Goal: Task Accomplishment & Management: Use online tool/utility

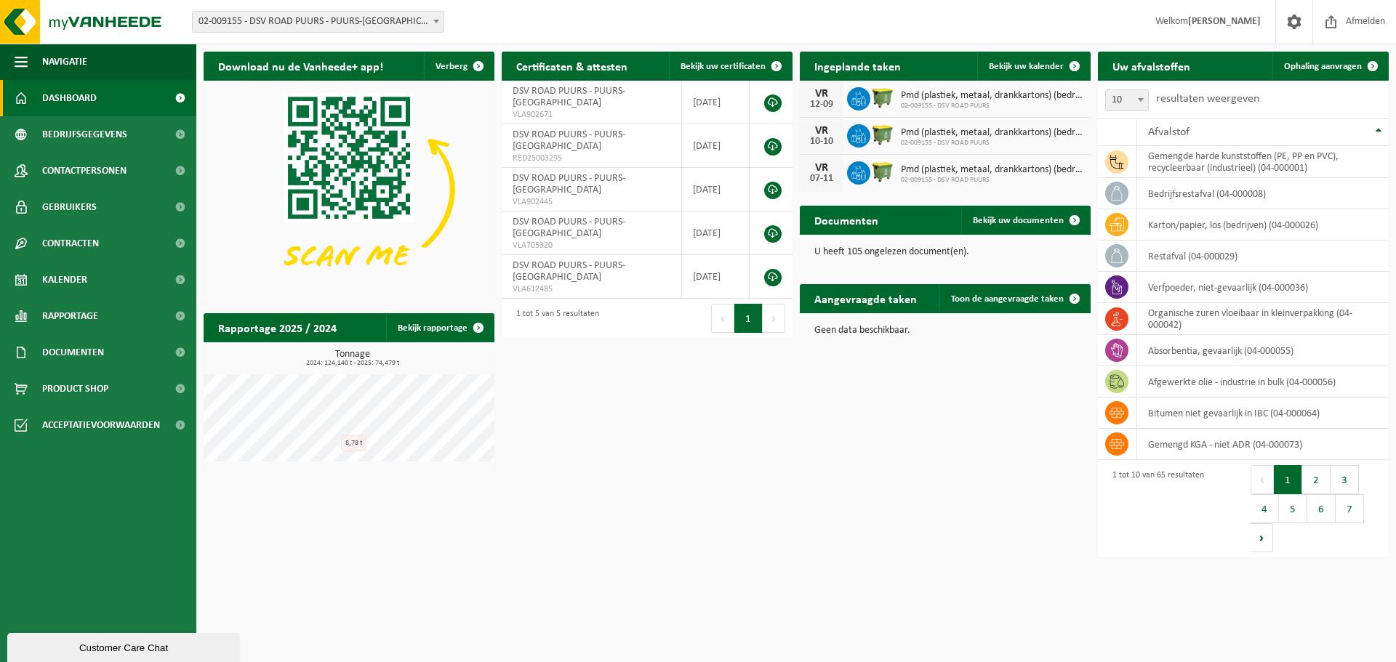
click at [438, 21] on b at bounding box center [436, 22] width 6 height 4
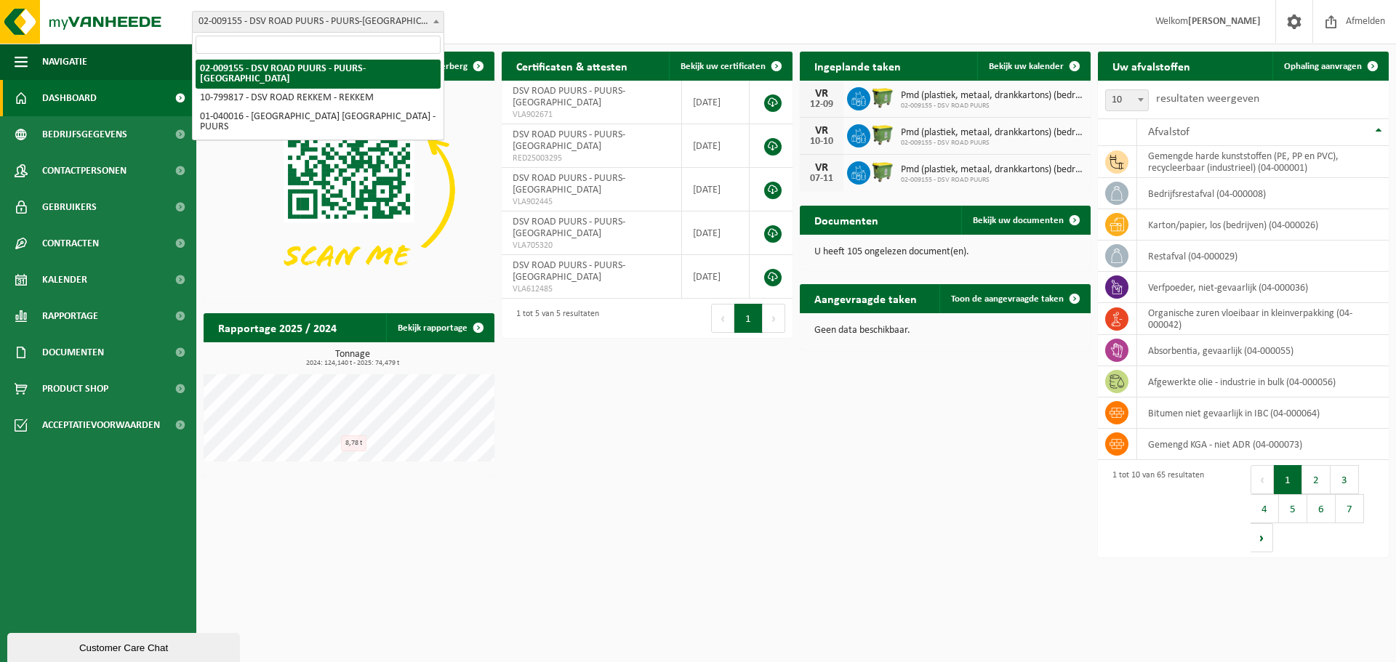
click at [433, 23] on b at bounding box center [436, 22] width 6 height 4
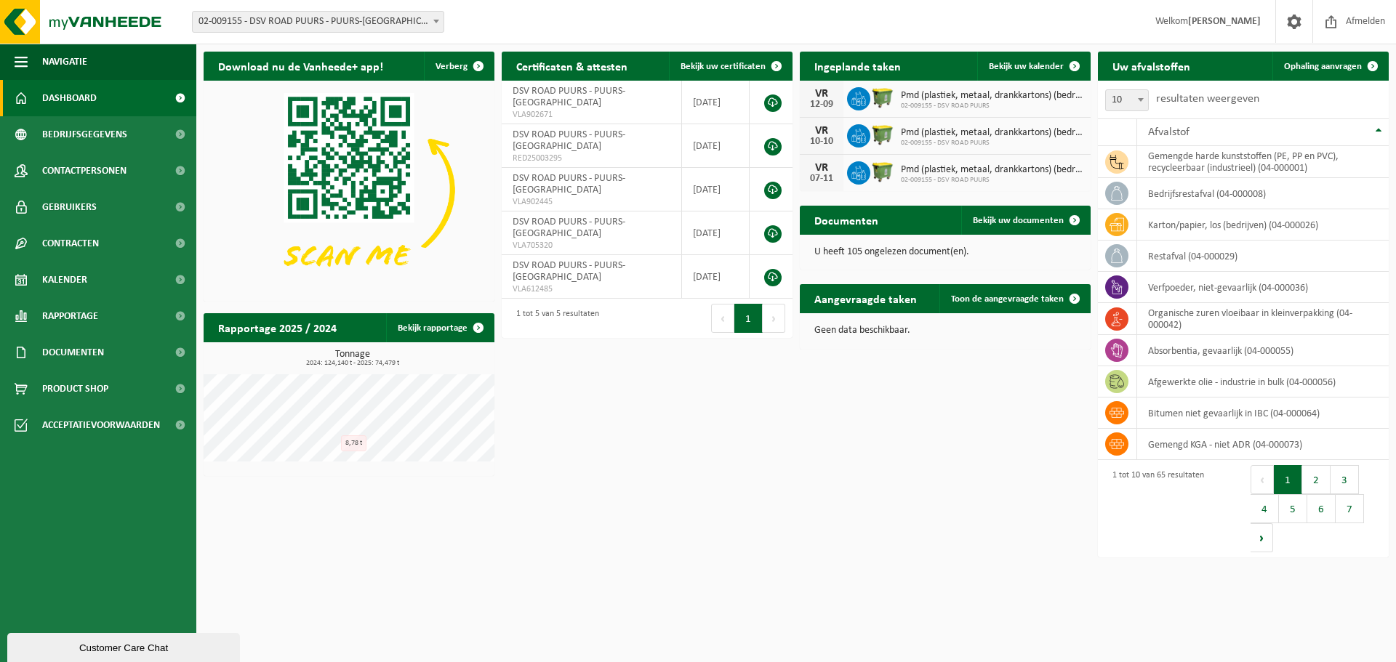
click at [501, 21] on div "Vestiging: 02-009155 - DSV ROAD PUURS - PUURS-SINT-AMANDS 10-799817 - DSV ROAD …" at bounding box center [698, 22] width 1396 height 44
click at [84, 305] on span "Rapportage" at bounding box center [70, 316] width 56 height 36
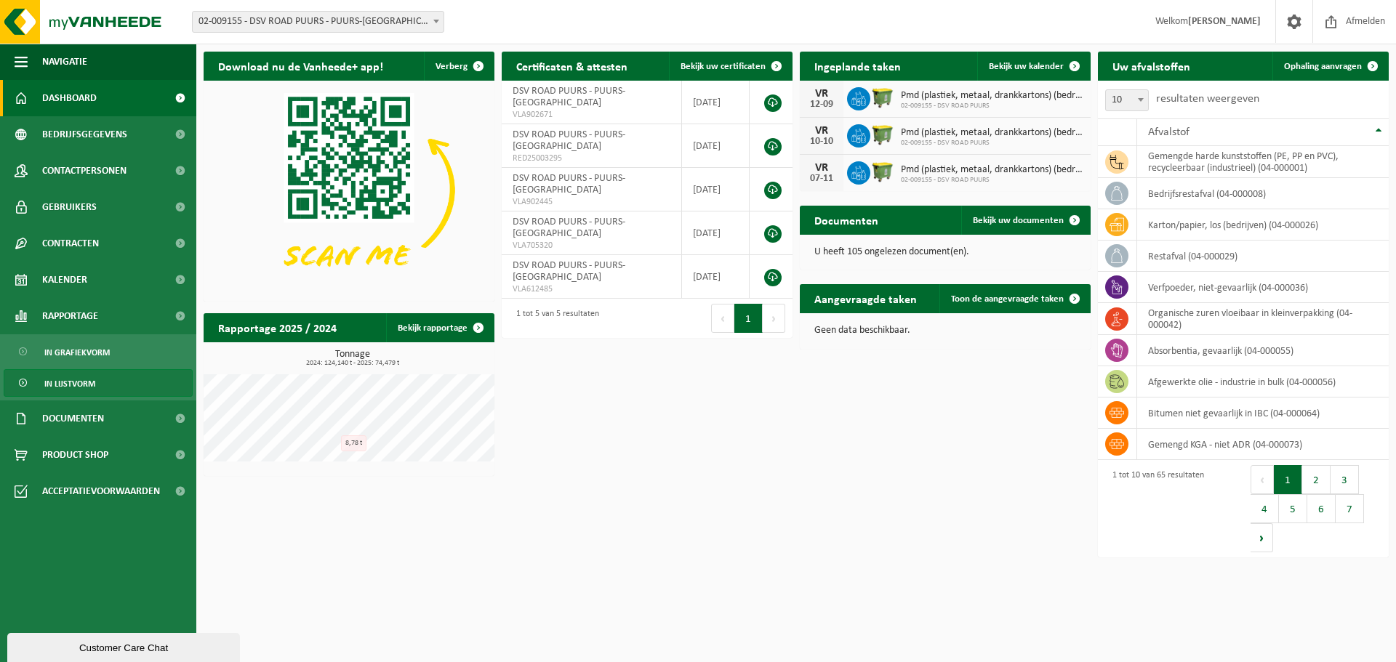
click at [70, 382] on span "In lijstvorm" at bounding box center [69, 384] width 51 height 28
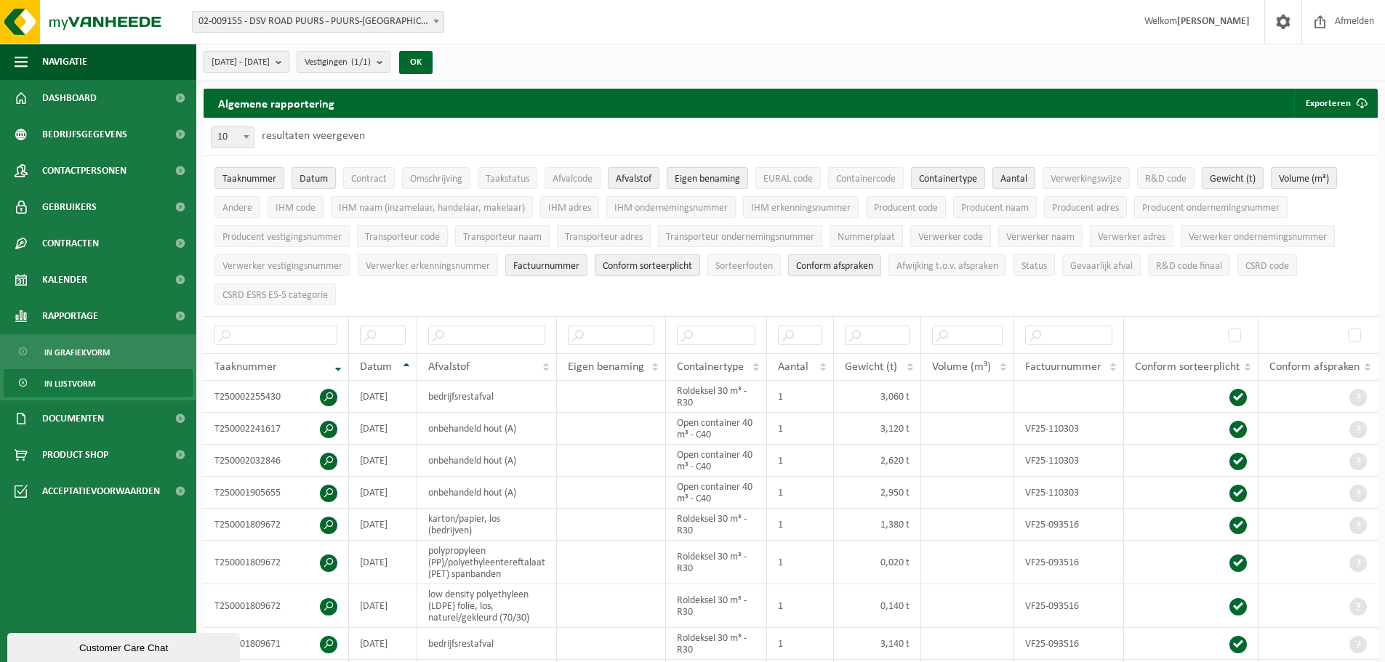
click at [289, 62] on b "submit" at bounding box center [282, 62] width 13 height 20
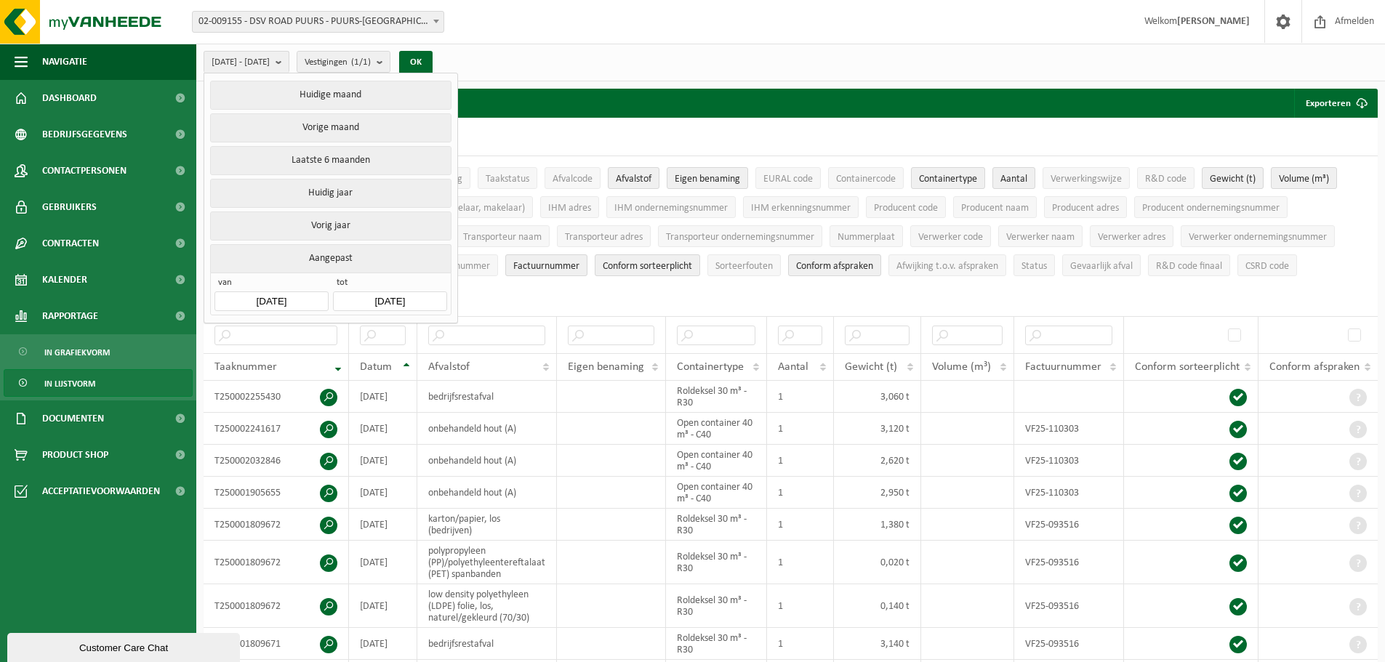
click at [306, 296] on input "[DATE]" at bounding box center [271, 302] width 113 height 20
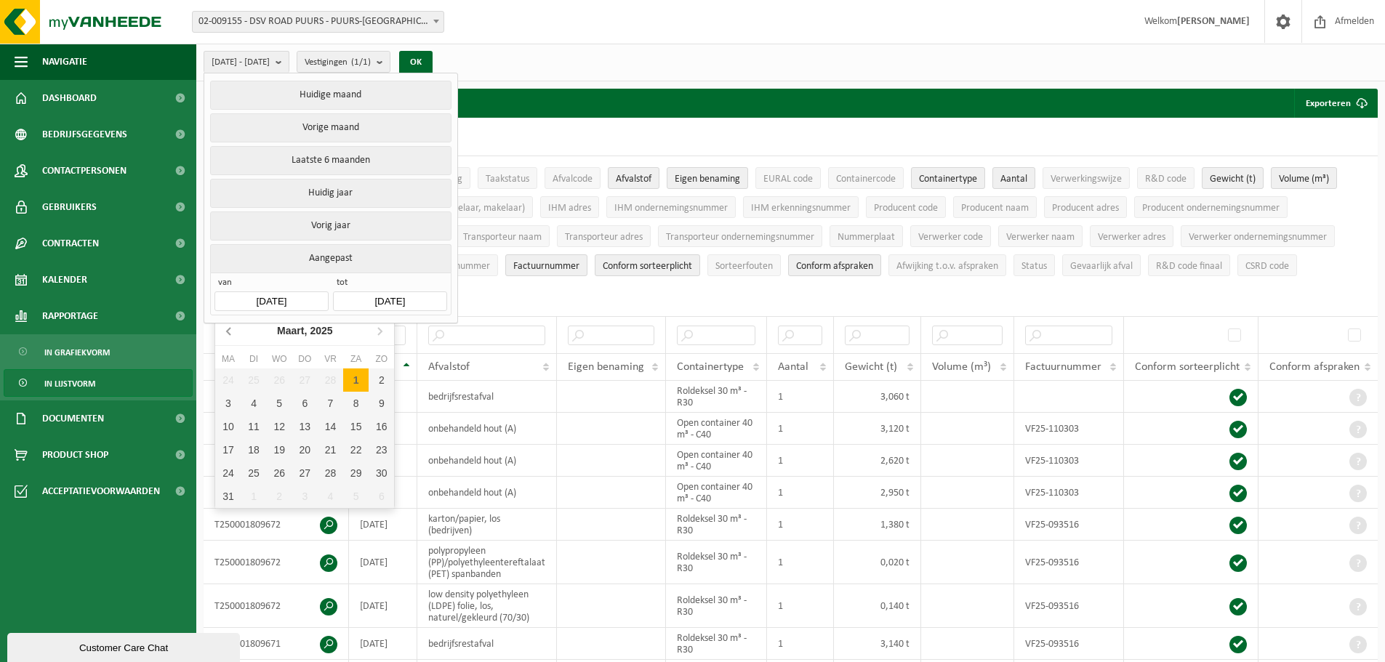
click at [231, 334] on icon at bounding box center [229, 330] width 23 height 23
click at [285, 381] on div "1" at bounding box center [279, 380] width 25 height 23
type input "[DATE]"
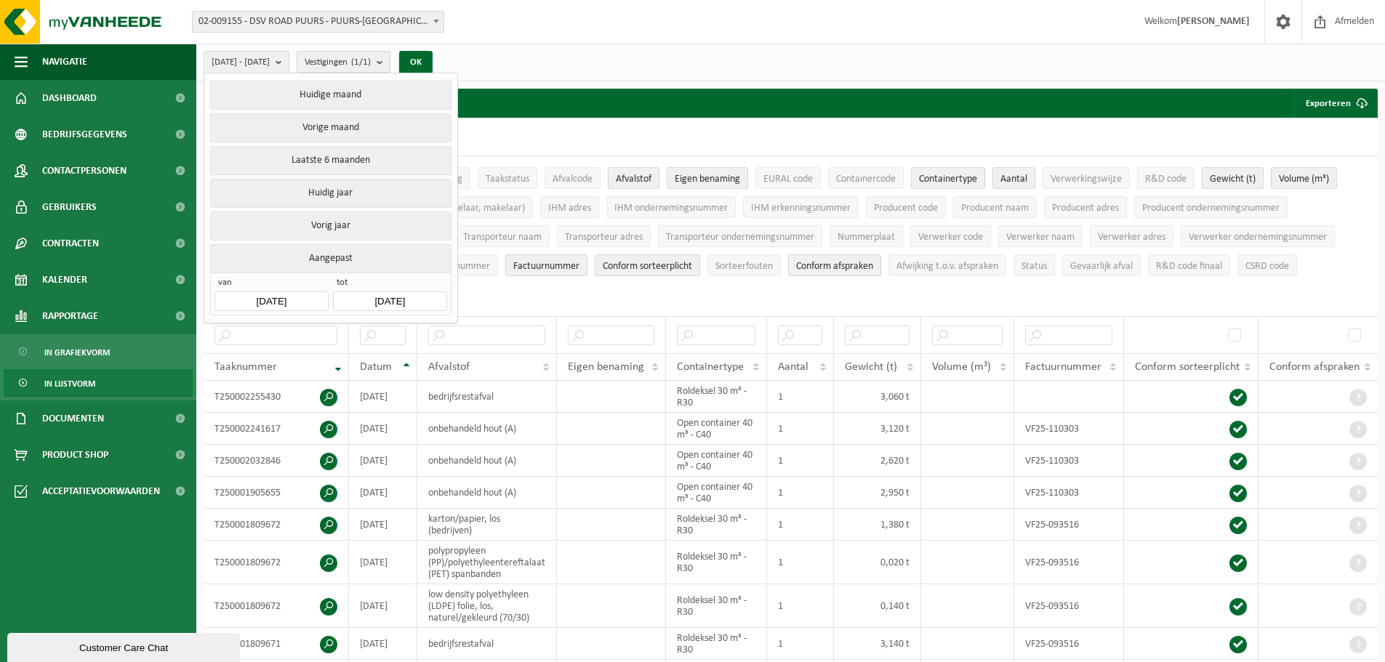
click at [424, 299] on input "[DATE]" at bounding box center [389, 302] width 113 height 20
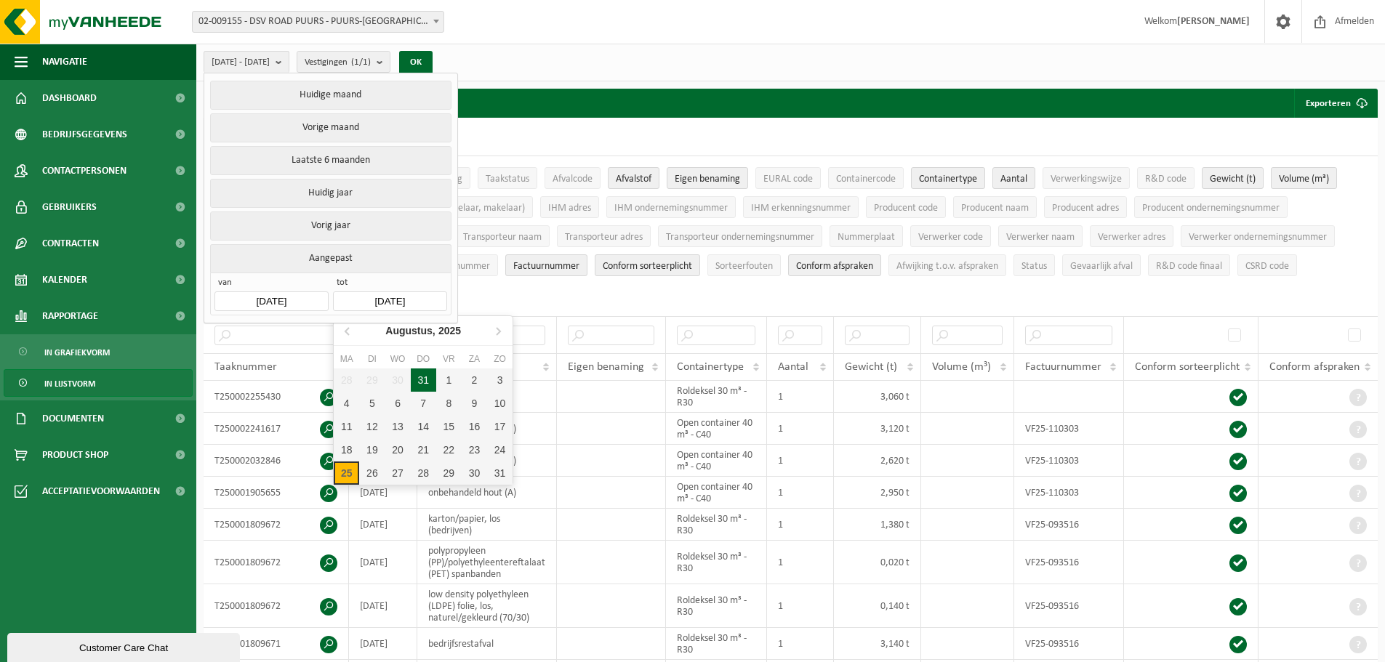
click at [429, 382] on div "31" at bounding box center [423, 380] width 25 height 23
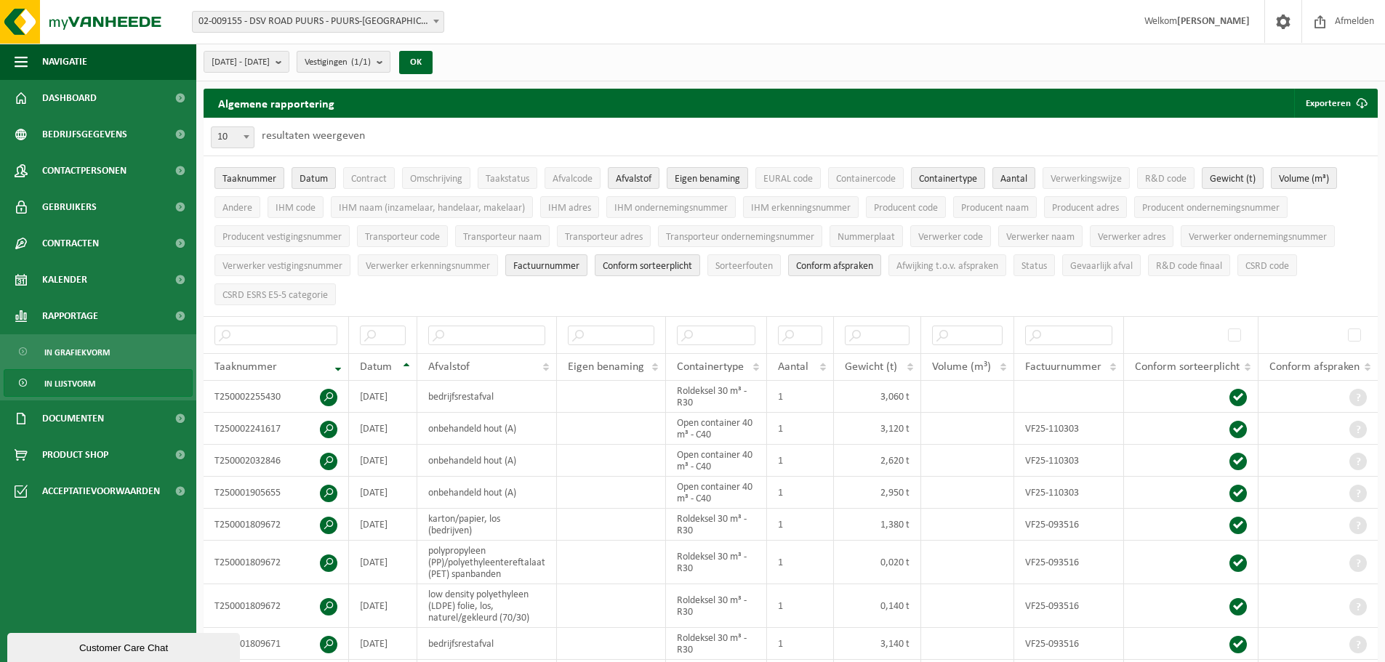
click at [390, 63] on b "submit" at bounding box center [383, 62] width 13 height 20
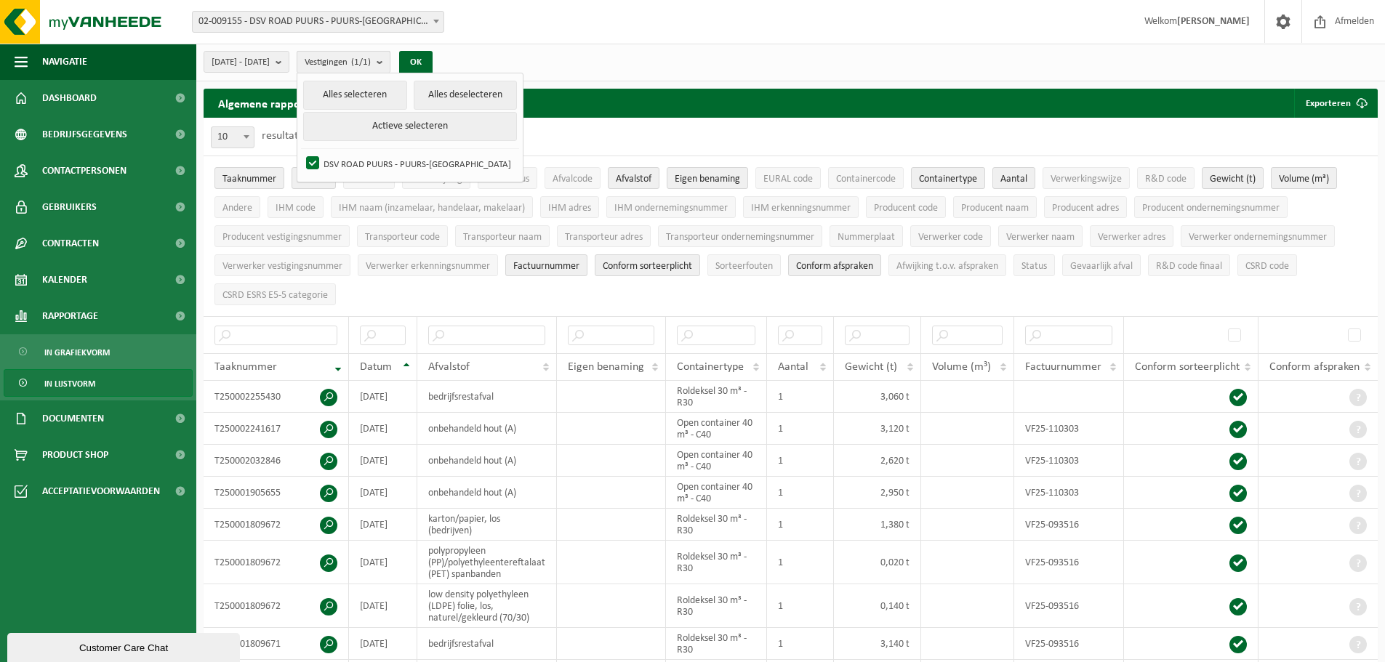
click at [390, 63] on b "submit" at bounding box center [383, 62] width 13 height 21
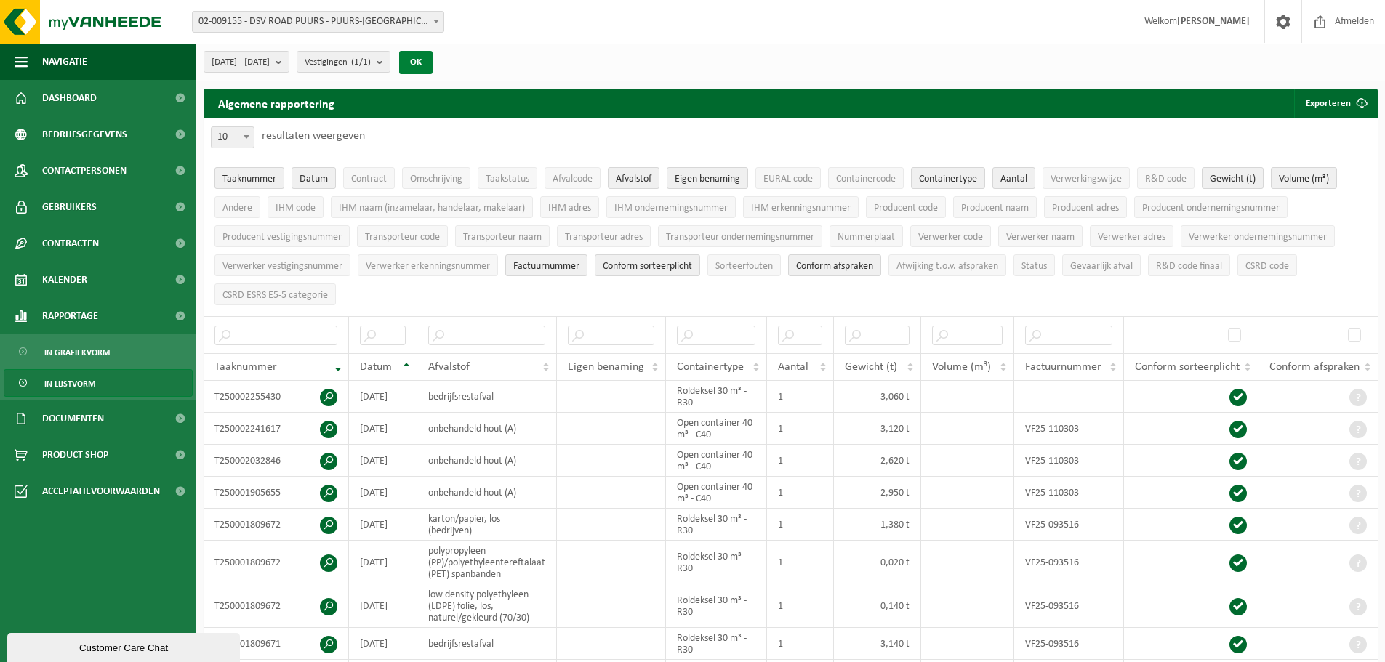
click at [433, 55] on button "OK" at bounding box center [415, 62] width 33 height 23
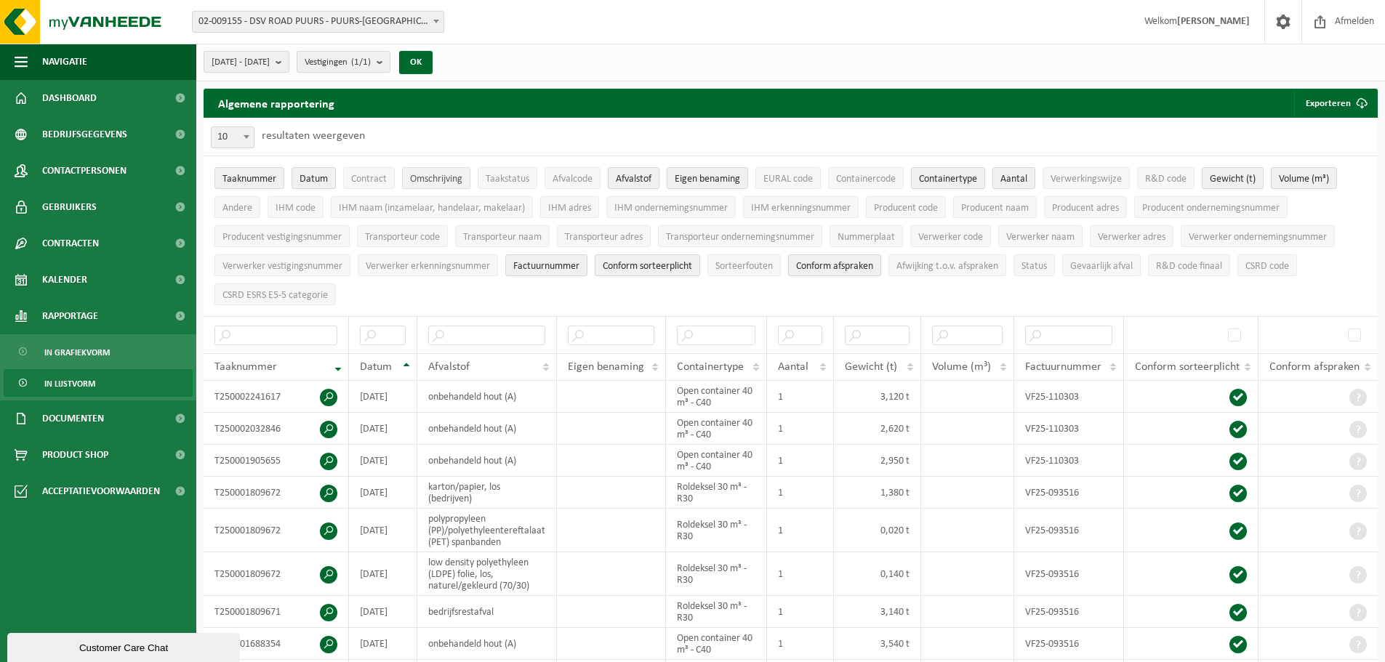
click at [428, 178] on span "Omschrijving" at bounding box center [436, 179] width 52 height 11
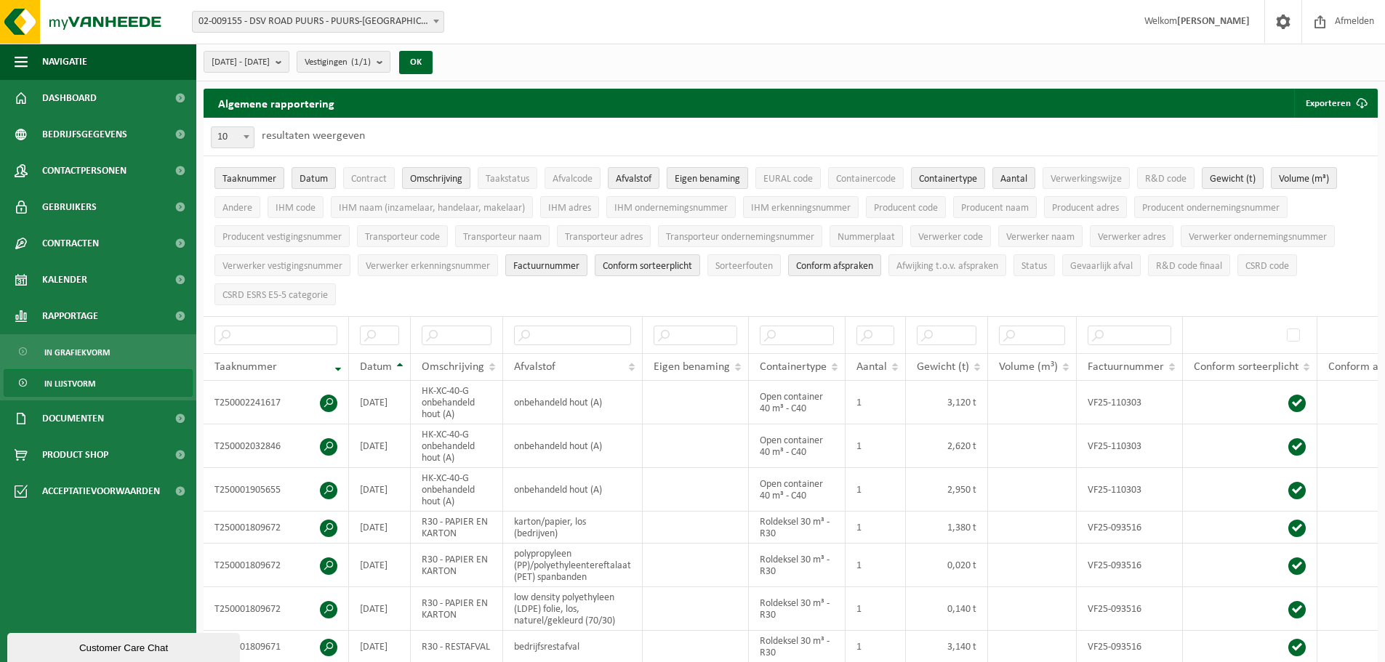
click at [708, 181] on span "Eigen benaming" at bounding box center [707, 179] width 65 height 11
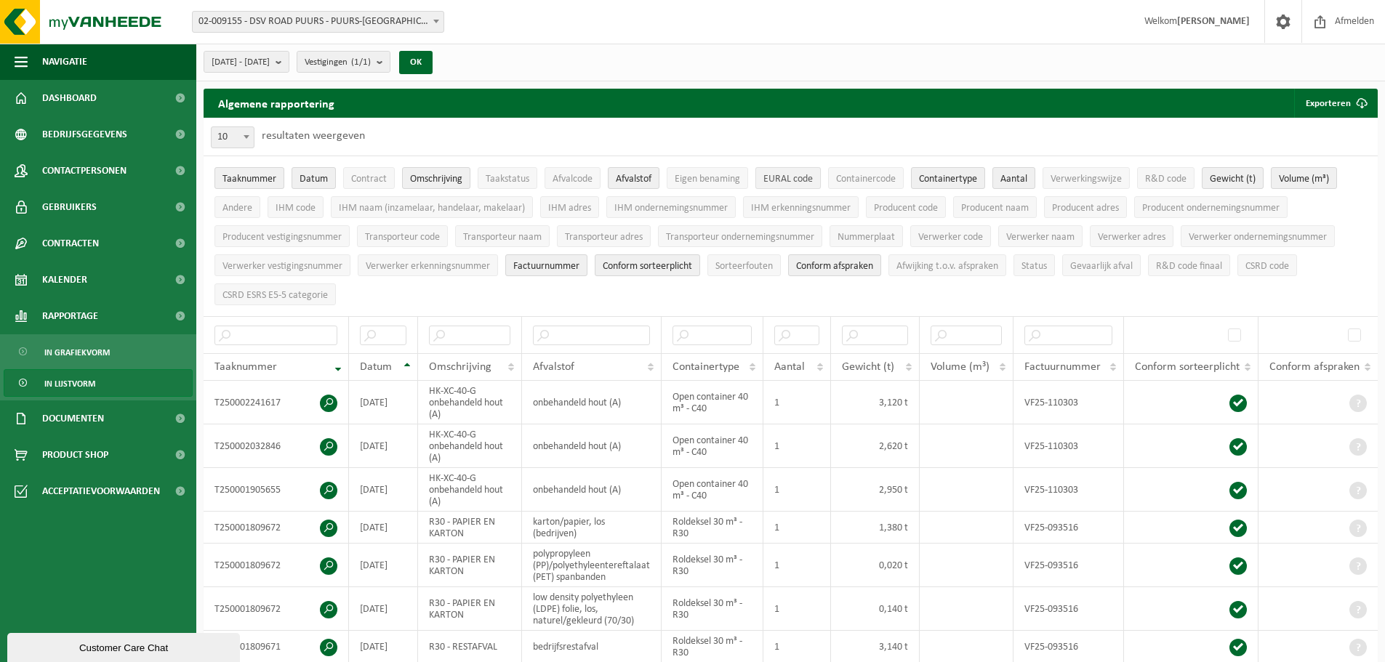
click at [779, 178] on span "EURAL code" at bounding box center [788, 179] width 49 height 11
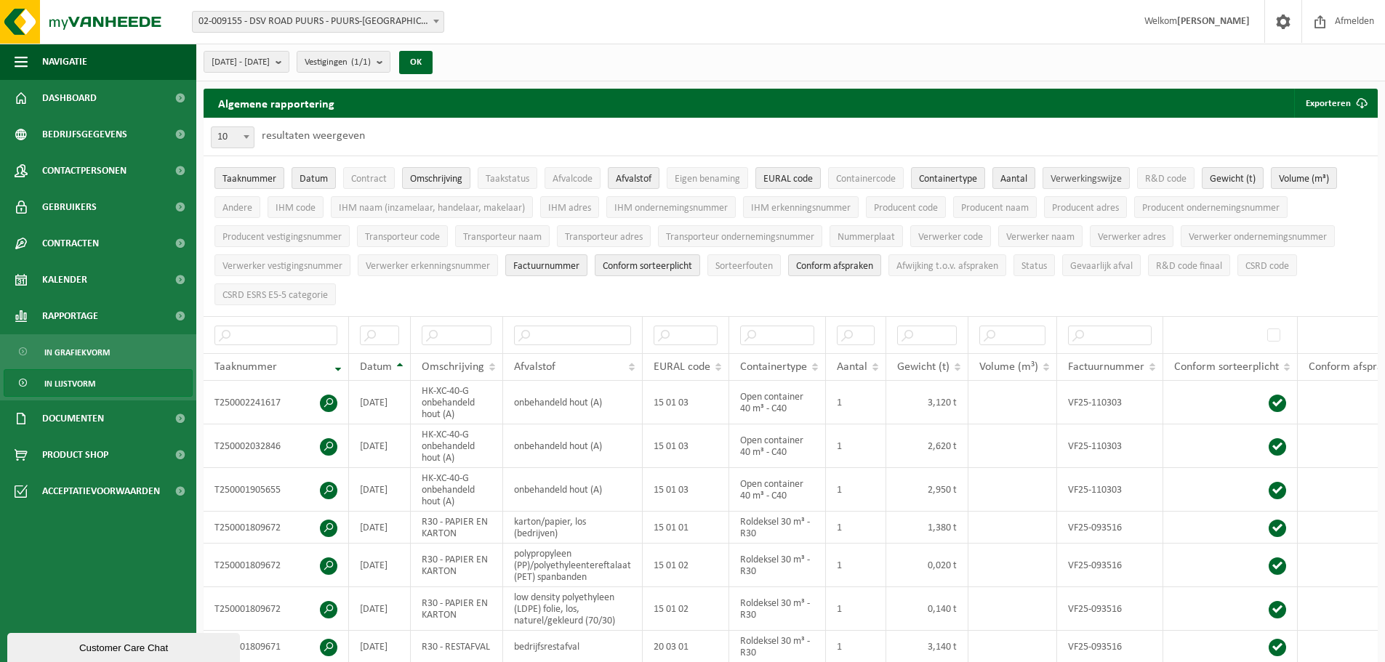
click at [1073, 174] on span "Verwerkingswijze" at bounding box center [1086, 179] width 71 height 11
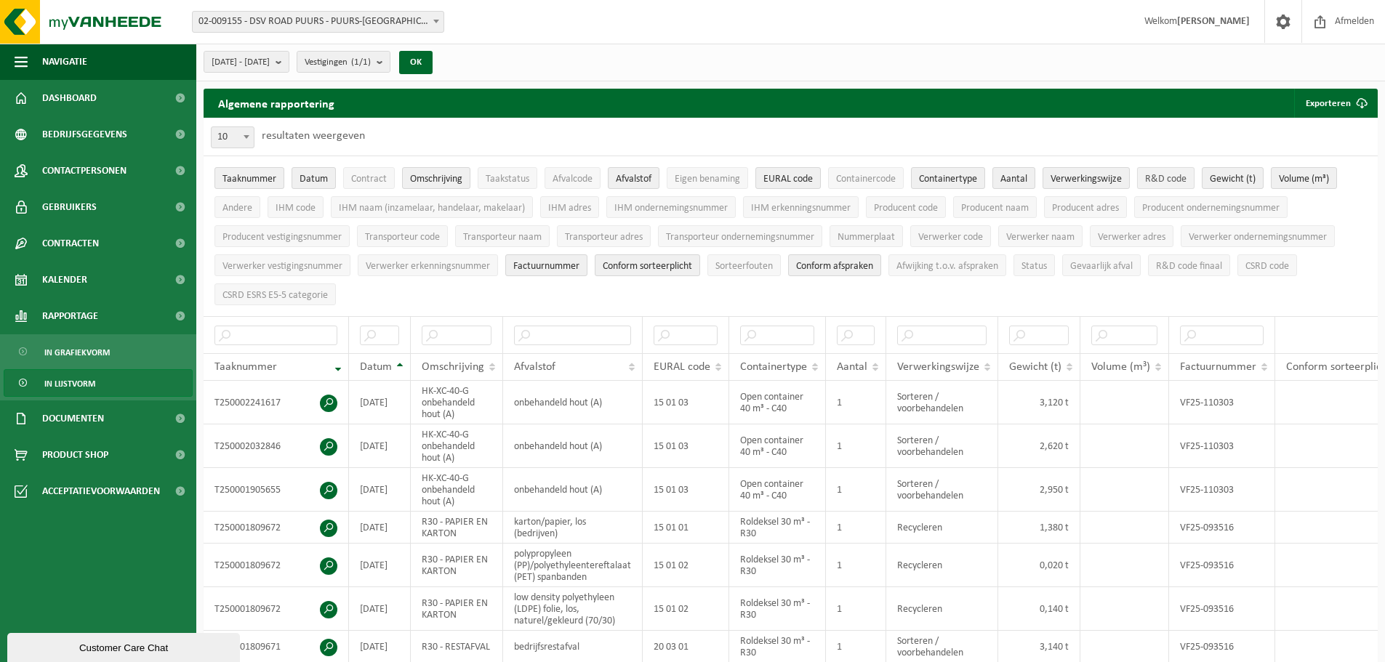
click at [1176, 177] on span "R&D code" at bounding box center [1165, 179] width 41 height 11
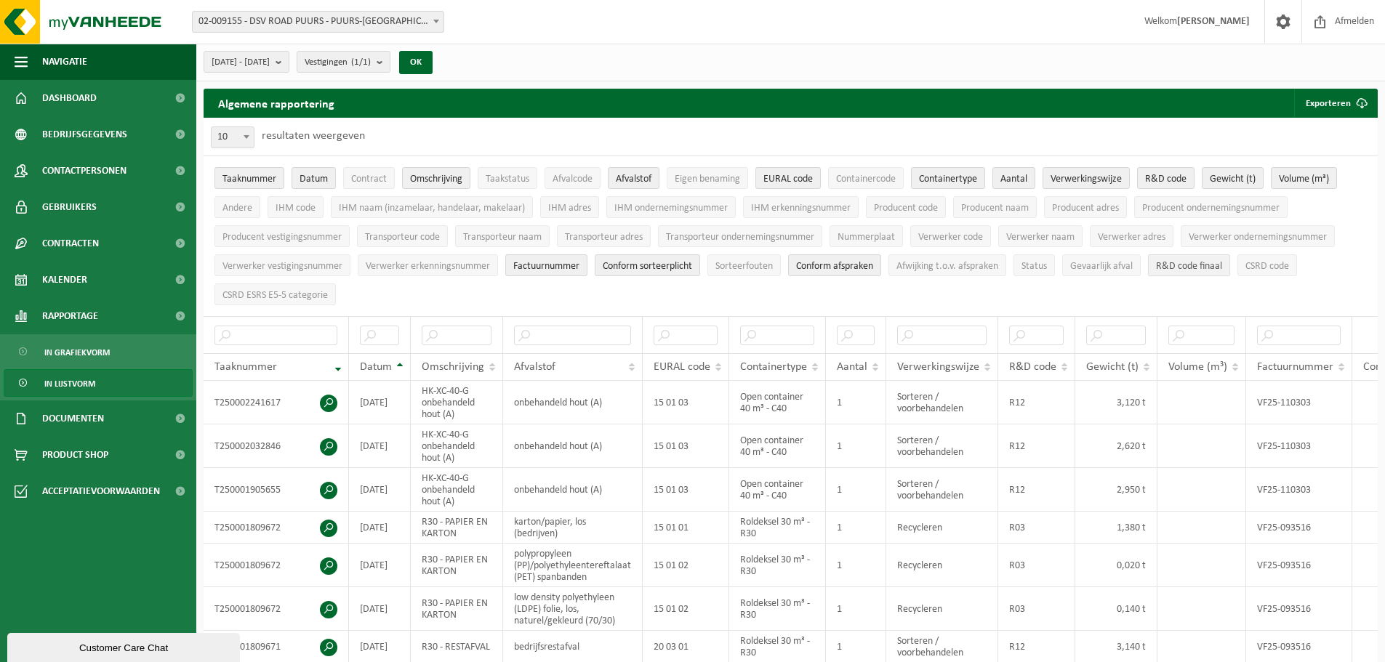
click at [1206, 264] on span "R&D code finaal" at bounding box center [1189, 266] width 66 height 11
click at [1289, 261] on span "CSRD code" at bounding box center [1268, 266] width 44 height 11
click at [272, 292] on span "CSRD ESRS E5-5 categorie" at bounding box center [275, 295] width 105 height 11
click at [1289, 265] on span "CSRD code" at bounding box center [1268, 266] width 44 height 11
click at [1325, 102] on button "Exporteren" at bounding box center [1335, 103] width 82 height 29
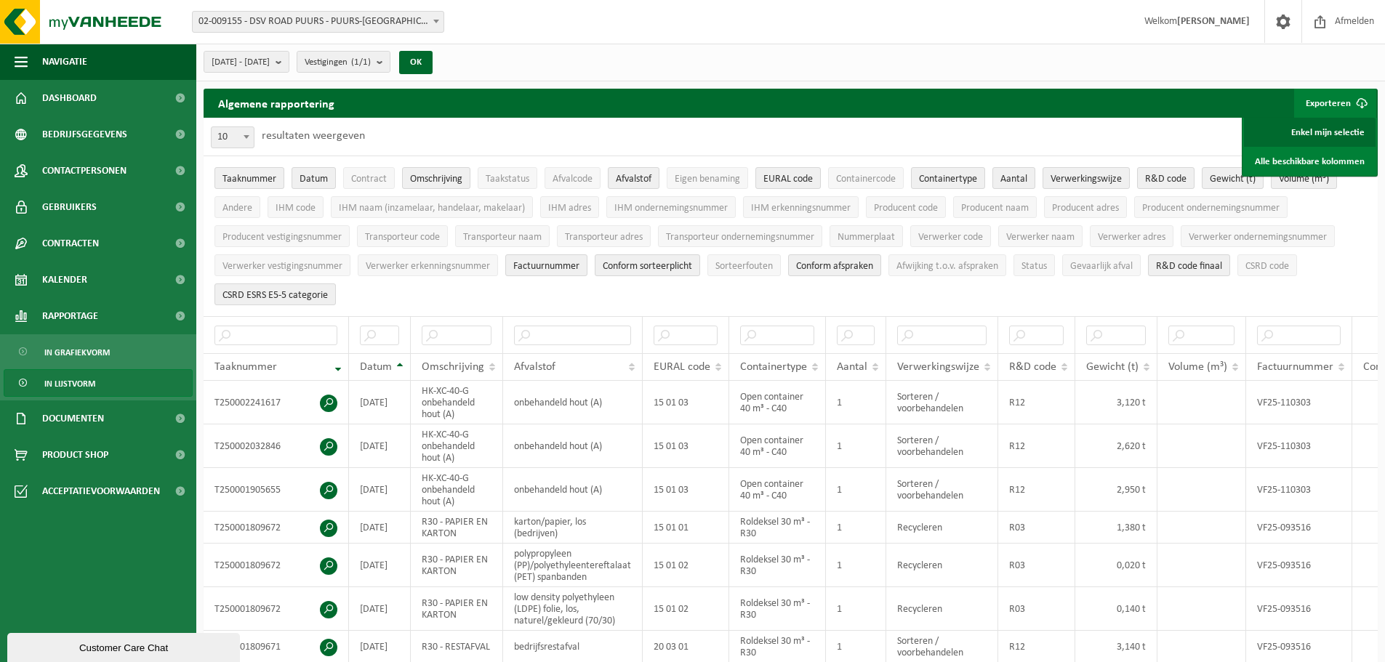
click at [1310, 131] on link "Enkel mijn selectie" at bounding box center [1310, 132] width 132 height 29
click at [1294, 159] on link "Alle beschikbare kolommen" at bounding box center [1310, 161] width 132 height 29
